Goal: Browse casually

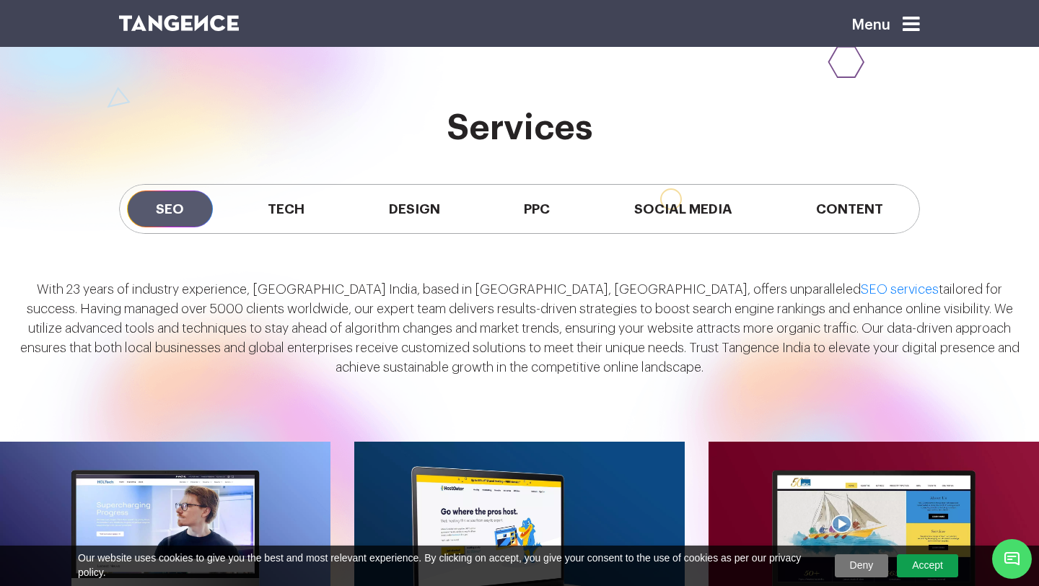
scroll to position [1201, 0]
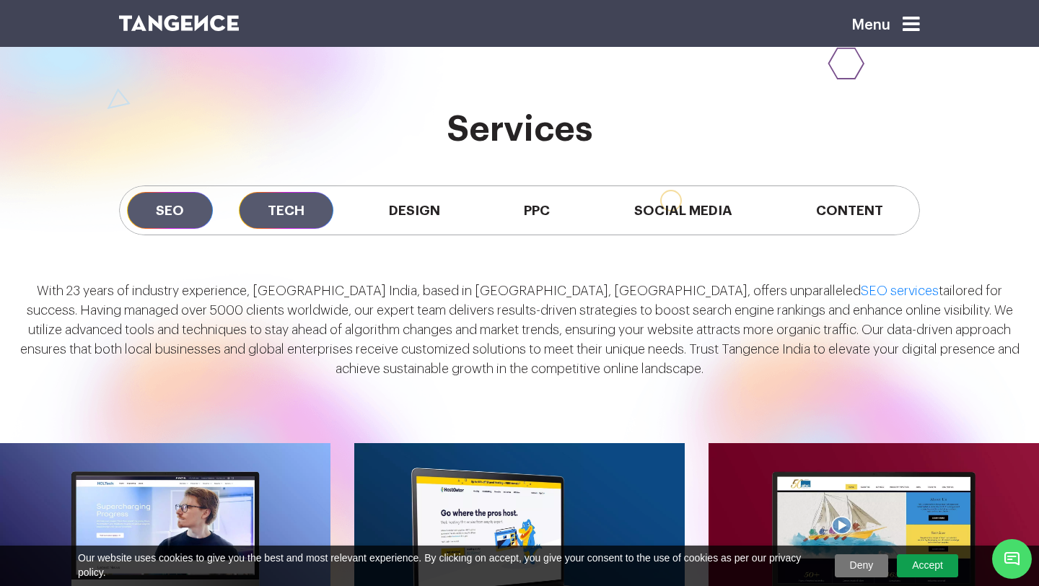
click at [281, 196] on span "Tech" at bounding box center [286, 210] width 95 height 37
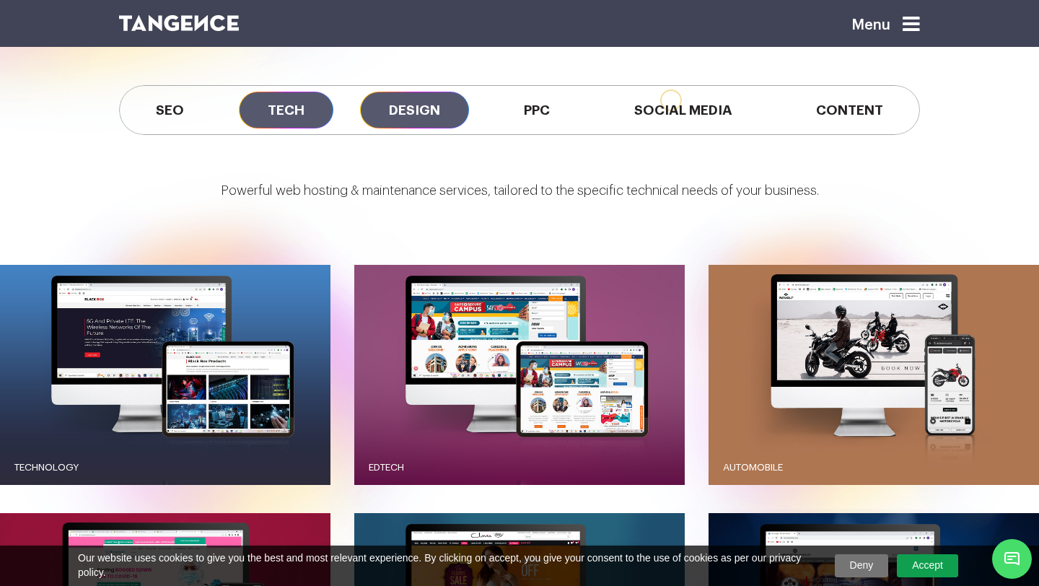
scroll to position [1304, 0]
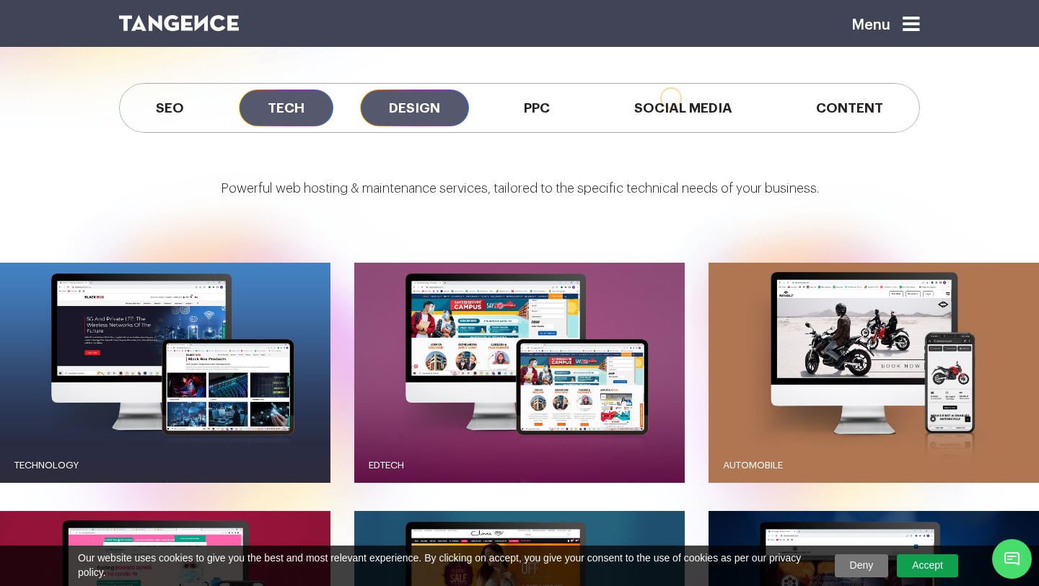
click at [424, 96] on span "Design" at bounding box center [414, 107] width 109 height 37
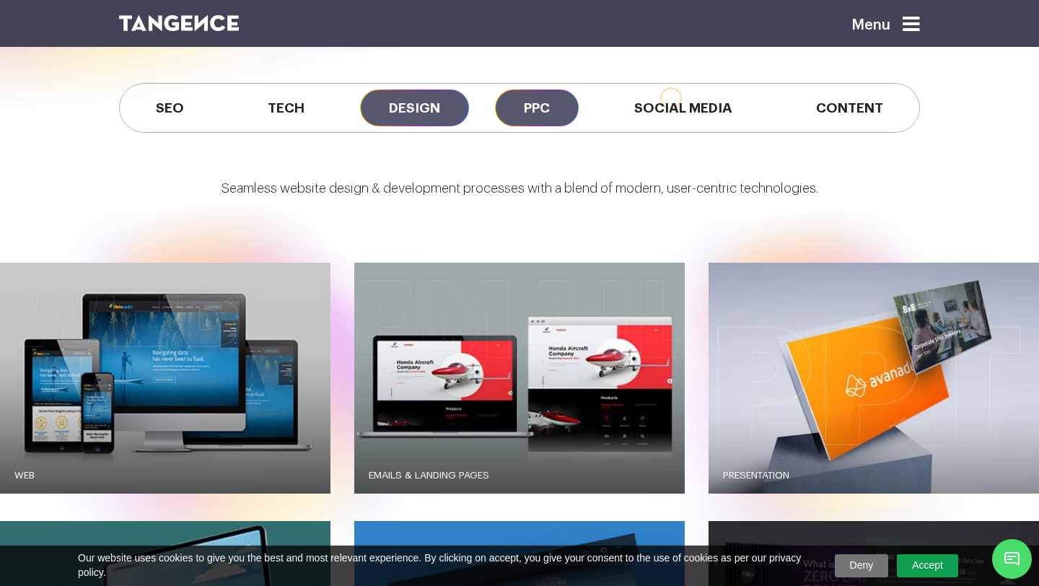
click at [538, 108] on span "PPC" at bounding box center [537, 107] width 84 height 37
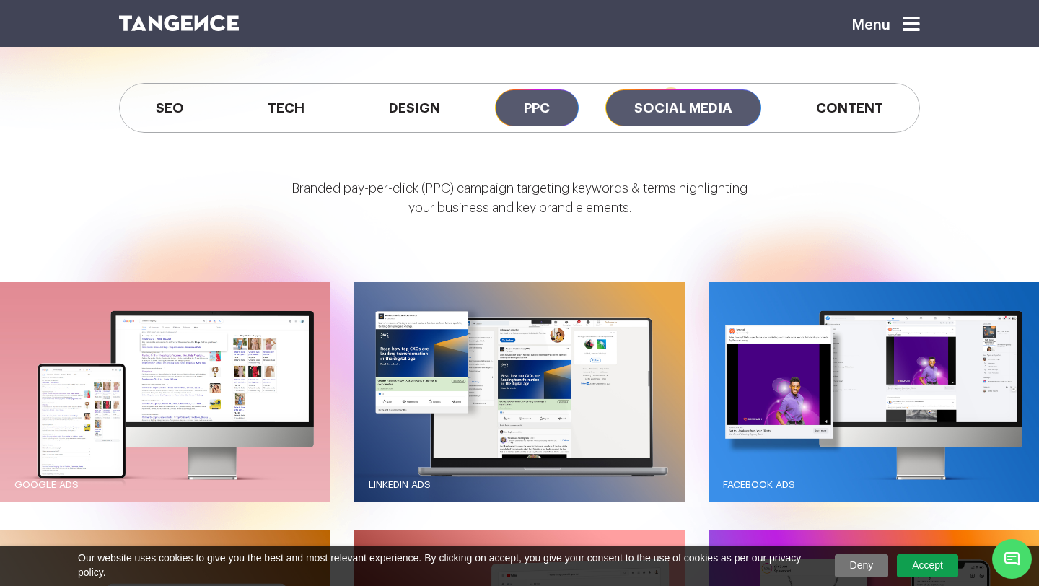
click at [660, 98] on span "Social Media" at bounding box center [684, 107] width 156 height 37
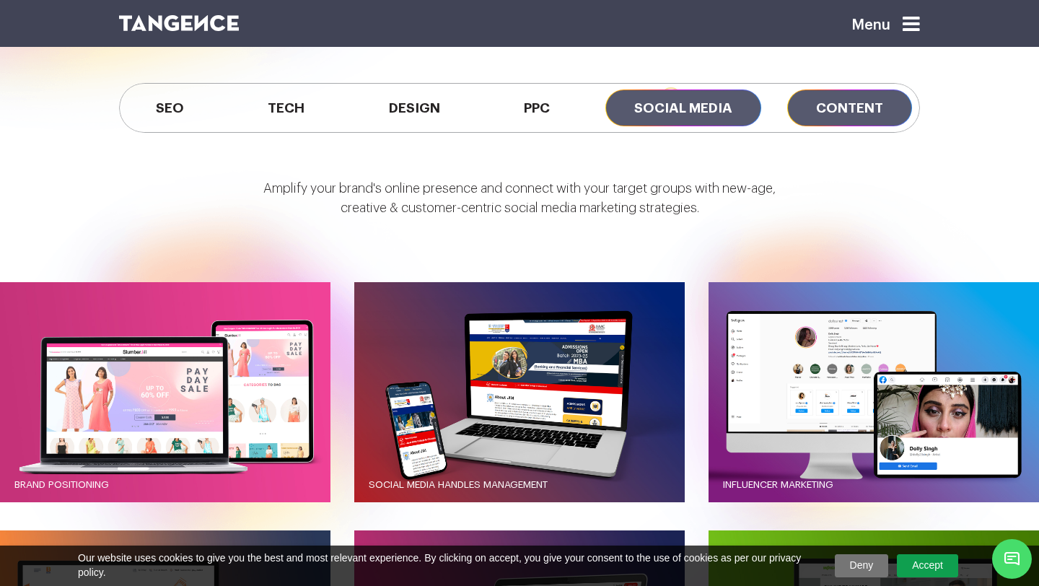
click at [834, 103] on span "Content" at bounding box center [849, 107] width 125 height 37
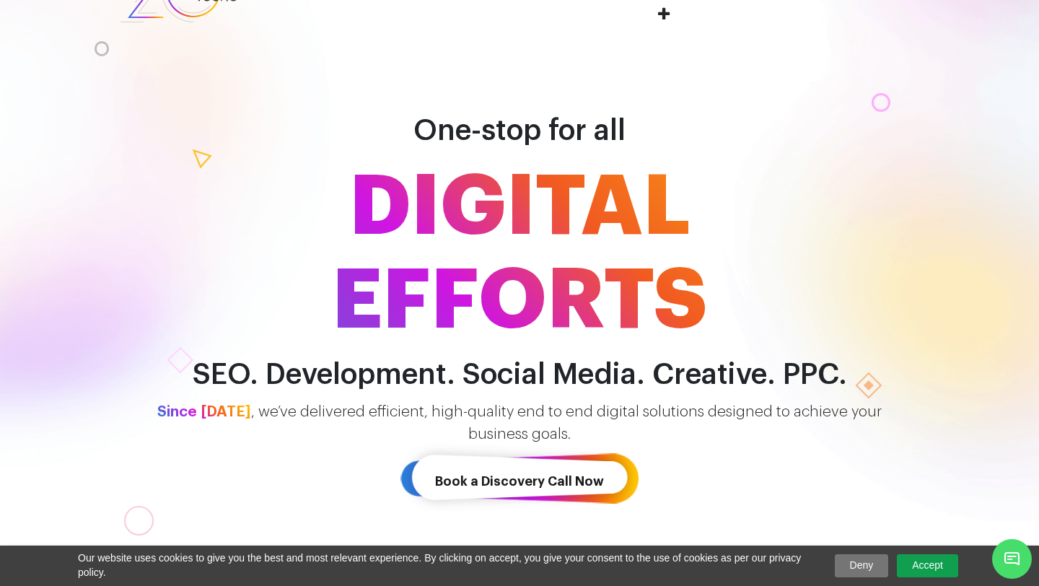
scroll to position [0, 0]
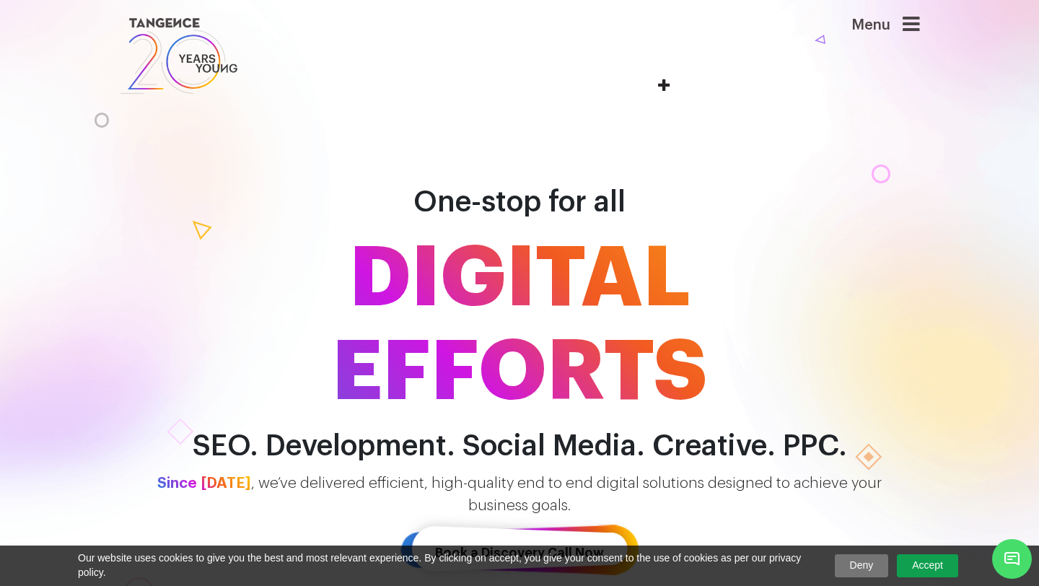
click at [590, 185] on h1 "One-stop for all DIGITAL EFFORTS" at bounding box center [519, 278] width 823 height 281
